Goal: Information Seeking & Learning: Learn about a topic

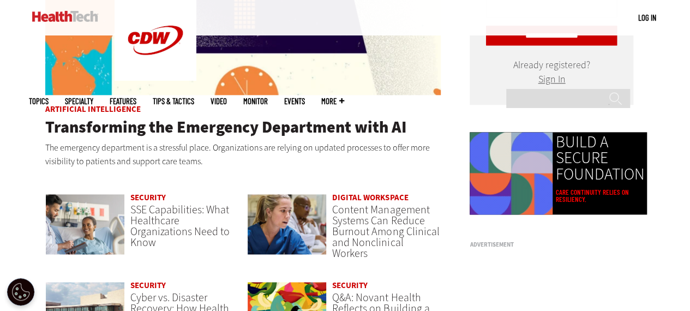
scroll to position [709, 0]
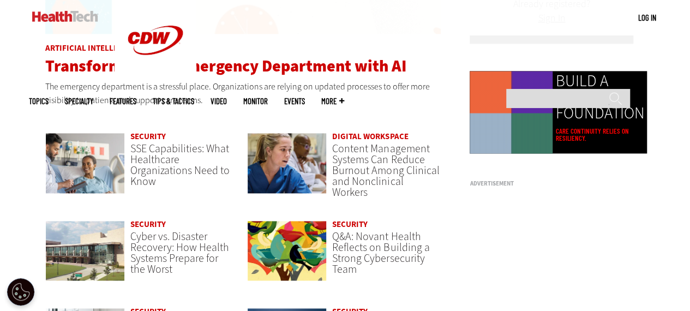
click at [210, 68] on span "Transforming the Emergency Department with AI" at bounding box center [225, 66] width 361 height 22
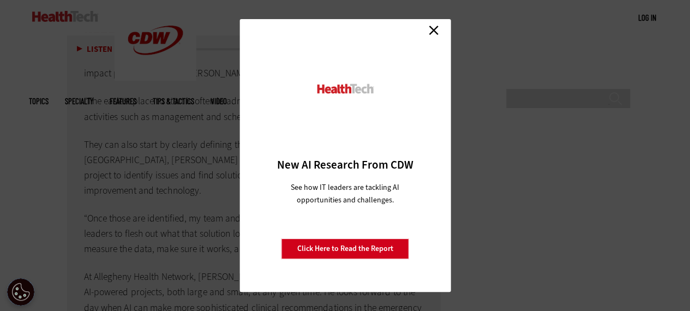
scroll to position [2617, 0]
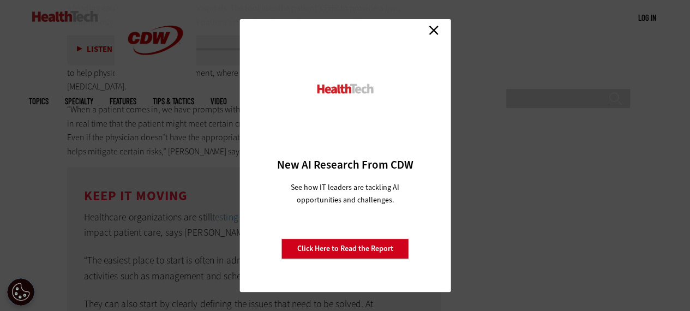
click at [434, 27] on link "Close" at bounding box center [433, 30] width 16 height 16
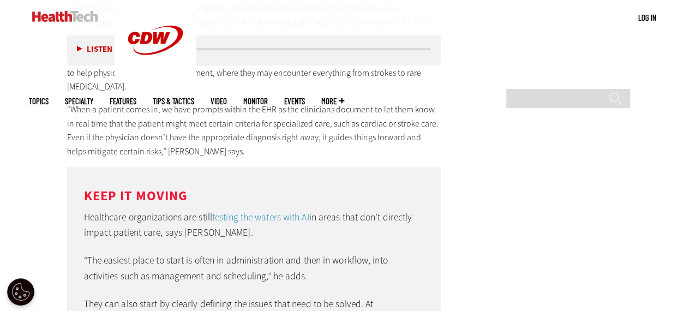
click at [205, 83] on ul "Topics Specialty Features Tips & Tactics Video MonITor Events More Search" at bounding box center [195, 100] width 332 height 35
